Goal: Information Seeking & Learning: Understand process/instructions

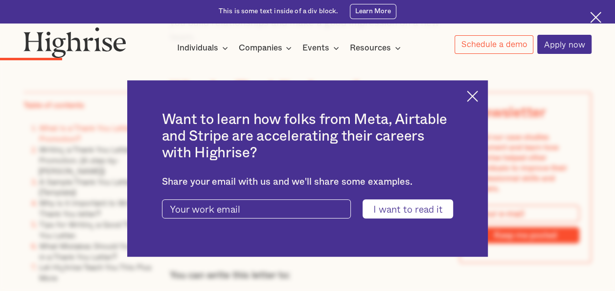
scroll to position [1102, 0]
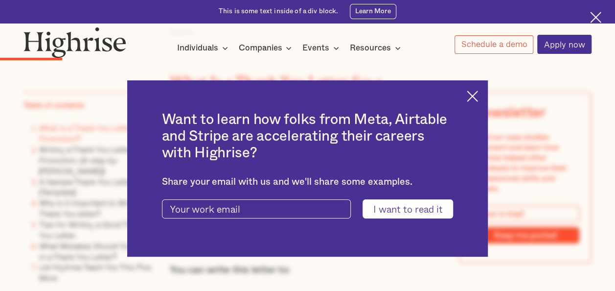
click at [478, 91] on img at bounding box center [472, 96] width 11 height 11
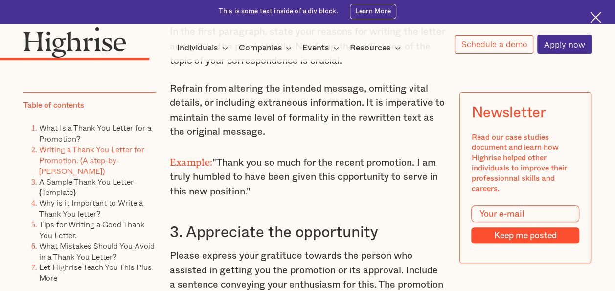
scroll to position [1963, 0]
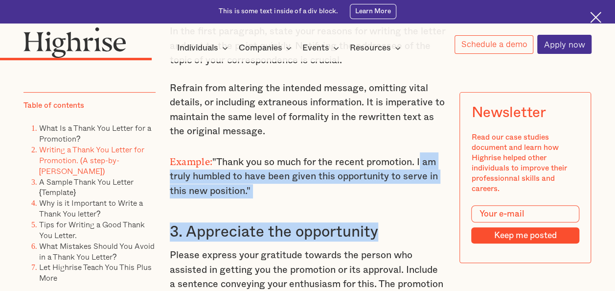
drag, startPoint x: 422, startPoint y: 167, endPoint x: 414, endPoint y: 205, distance: 38.0
click at [414, 198] on p "Example: "Thank you so much for the recent promotion. I am truly humbled to hav…" at bounding box center [308, 175] width 276 height 46
copy p "I am truly humbled to have been given this opportunity to serve in this new pos…"
click at [283, 198] on p "Example: "Thank you so much for the recent promotion. I am truly humbled to hav…" at bounding box center [308, 175] width 276 height 46
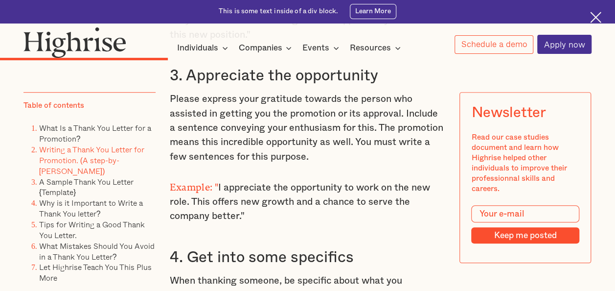
scroll to position [2120, 0]
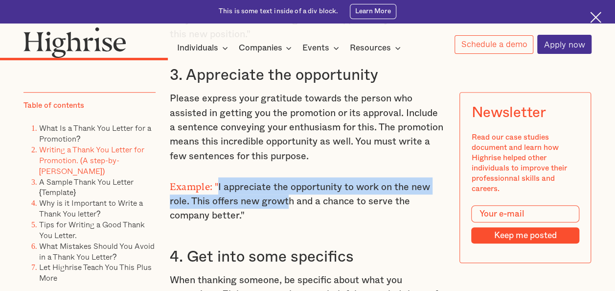
drag, startPoint x: 216, startPoint y: 193, endPoint x: 289, endPoint y: 212, distance: 75.3
click at [289, 212] on p "Example: " I appreciate the opportunity to work on the new role. This offers ne…" at bounding box center [308, 200] width 276 height 46
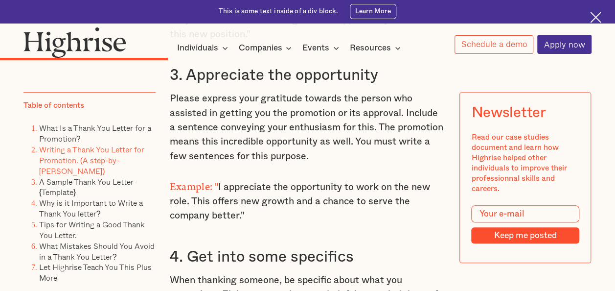
click at [294, 212] on p "Example: " I appreciate the opportunity to work on the new role. This offers ne…" at bounding box center [308, 200] width 276 height 46
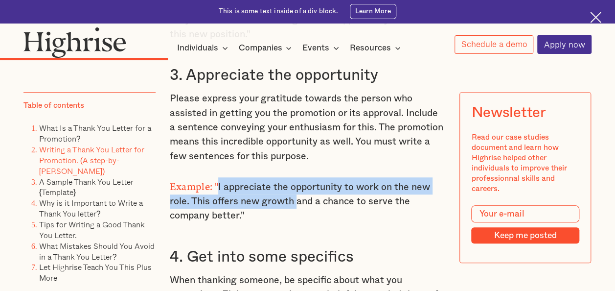
drag, startPoint x: 217, startPoint y: 191, endPoint x: 295, endPoint y: 209, distance: 79.8
click at [295, 209] on p "Example: " I appreciate the opportunity to work on the new role. This offers ne…" at bounding box center [308, 200] width 276 height 46
copy p "I appreciate the opportunity to work on the new role. This offers new growth"
click at [344, 194] on p "Example: " I appreciate the opportunity to work on the new role. This offers ne…" at bounding box center [308, 200] width 276 height 46
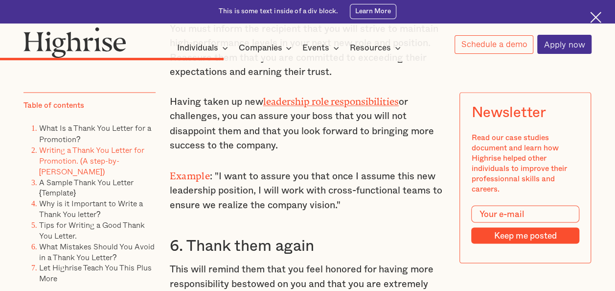
scroll to position [2688, 0]
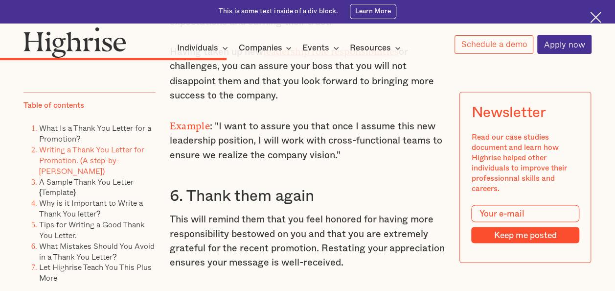
click at [416, 142] on p "Example : "I want to assure you that once I assume this new leadership position…" at bounding box center [308, 139] width 276 height 46
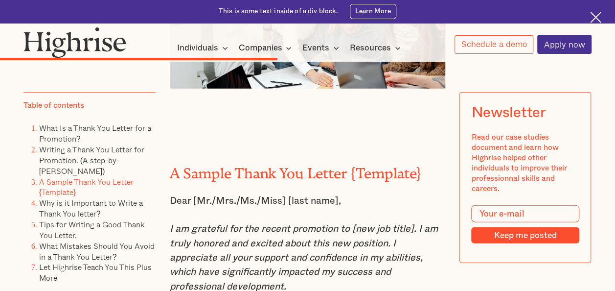
scroll to position [3178, 0]
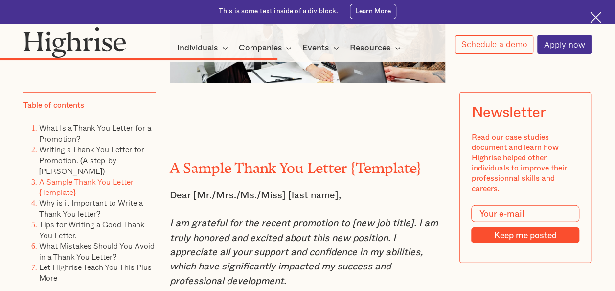
drag, startPoint x: 416, startPoint y: 142, endPoint x: 260, endPoint y: 213, distance: 171.1
click at [260, 203] on p "Dear [Mr./Mrs./Ms./Miss] [last name]," at bounding box center [308, 196] width 276 height 14
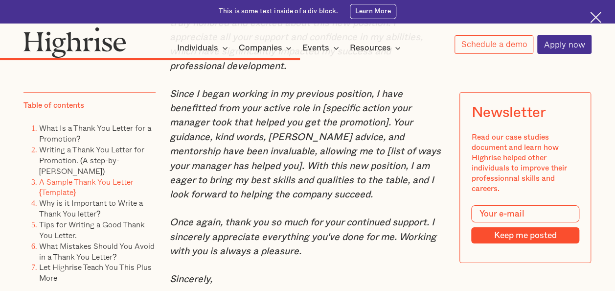
scroll to position [3393, 0]
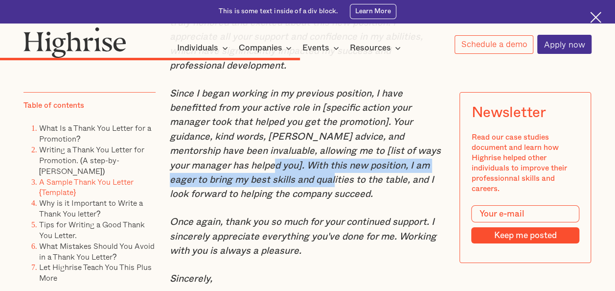
drag, startPoint x: 228, startPoint y: 180, endPoint x: 291, endPoint y: 193, distance: 64.4
click at [291, 193] on em "Since I began working in my previous position, I have benefitted from your acti…" at bounding box center [305, 144] width 271 height 111
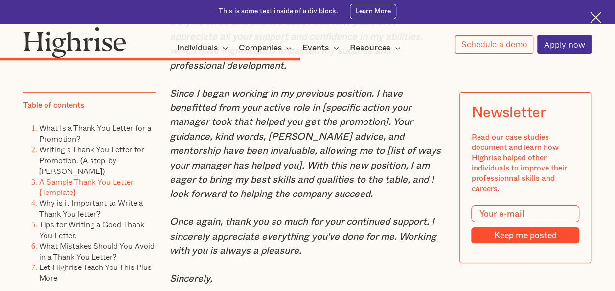
drag, startPoint x: 291, startPoint y: 193, endPoint x: 317, endPoint y: 223, distance: 40.3
click at [317, 223] on div "A Sample Thank You Letter {Template} Dear [Mr./Mrs./Ms./Miss] [last name], I am…" at bounding box center [308, 244] width 276 height 669
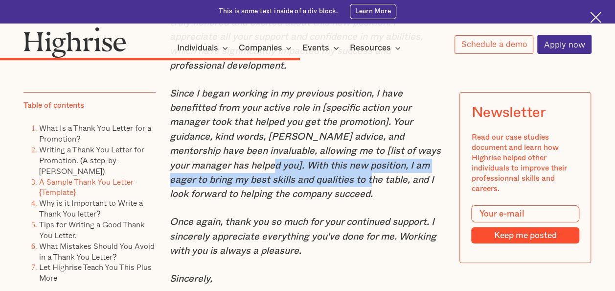
drag, startPoint x: 226, startPoint y: 185, endPoint x: 329, endPoint y: 198, distance: 104.2
click at [329, 198] on em "Since I began working in my previous position, I have benefitted from your acti…" at bounding box center [305, 144] width 271 height 111
copy em "With this new position, I am eager to bring my best skills and qualities to the…"
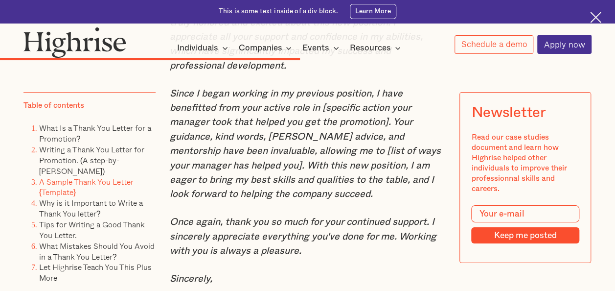
click at [328, 202] on p "Since I began working in my previous position, I have benefitted from your acti…" at bounding box center [308, 144] width 276 height 115
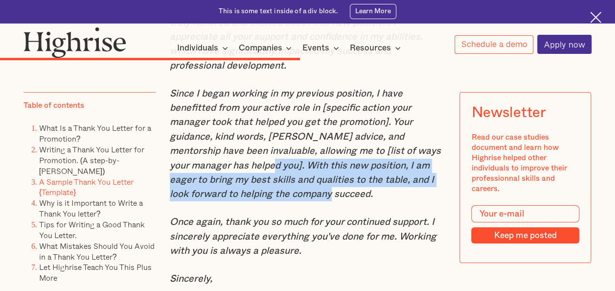
drag, startPoint x: 228, startPoint y: 183, endPoint x: 301, endPoint y: 209, distance: 77.6
click at [301, 199] on em "Since I began working in my previous position, I have benefitted from your acti…" at bounding box center [305, 144] width 271 height 111
copy em "With this new position, I am eager to bring my best skills and qualities to the…"
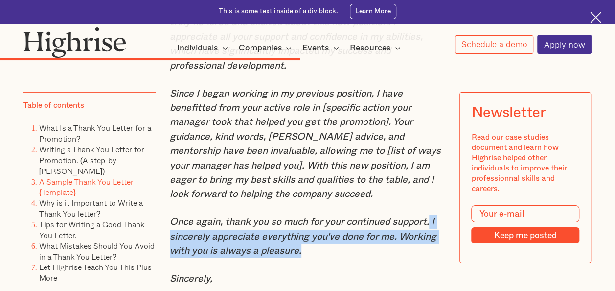
drag, startPoint x: 432, startPoint y: 241, endPoint x: 436, endPoint y: 267, distance: 26.7
click at [436, 258] on p "Once again, thank you so much for your continued support. I sincerely appreciat…" at bounding box center [308, 236] width 276 height 43
copy em "I sincerely appreciate everything you've done for me. Working with you is alway…"
